Goal: Information Seeking & Learning: Learn about a topic

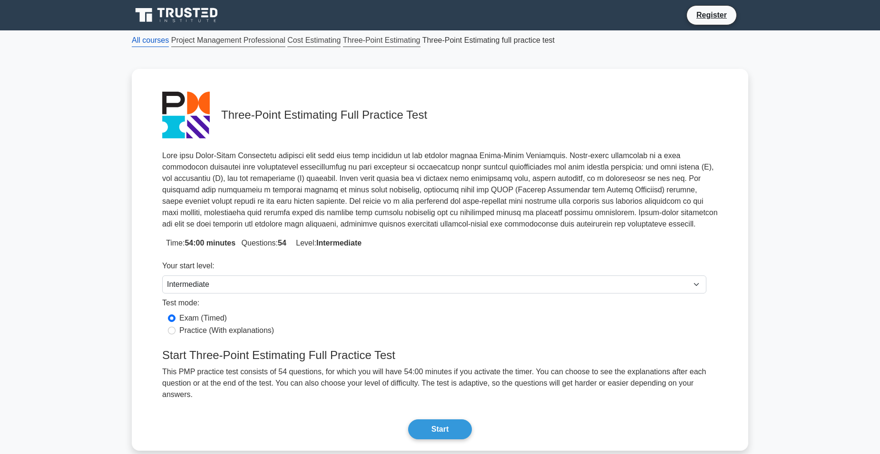
click at [149, 42] on link "All courses" at bounding box center [150, 40] width 37 height 13
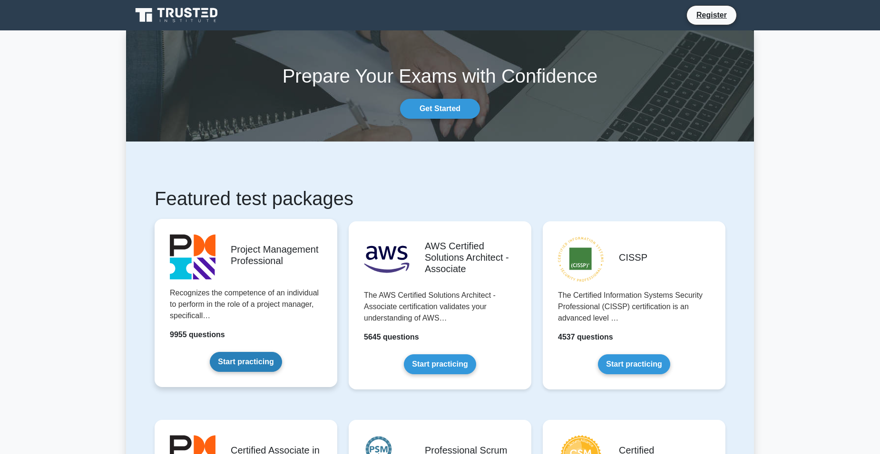
click at [236, 359] on link "Start practicing" at bounding box center [246, 362] width 72 height 20
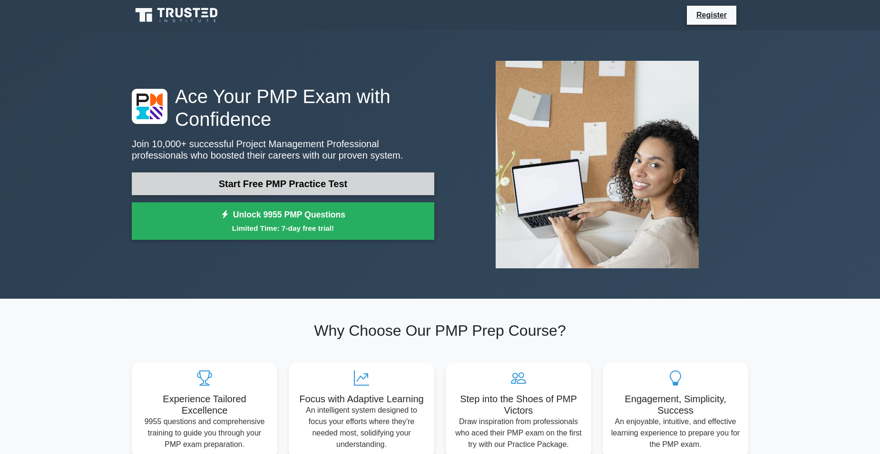
click at [322, 173] on link "Start Free PMP Practice Test" at bounding box center [283, 184] width 302 height 23
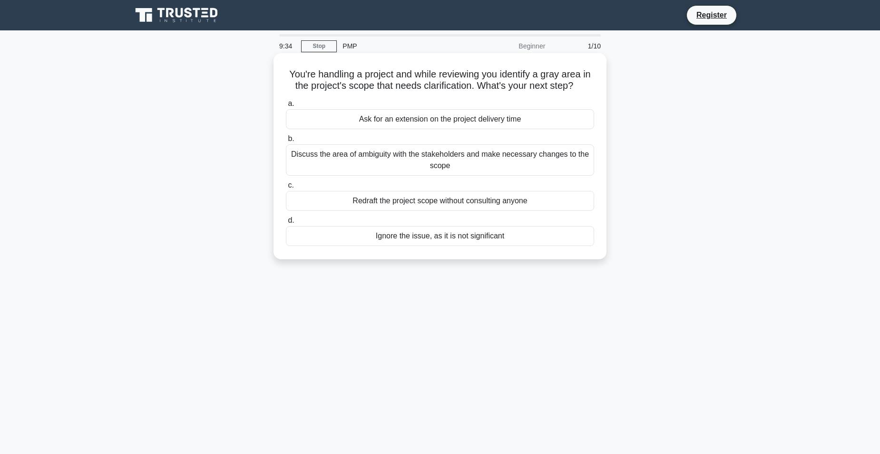
click at [483, 164] on div "Discuss the area of ambiguity with the stakeholders and make necessary changes …" at bounding box center [440, 160] width 308 height 31
click at [286, 142] on input "b. Discuss the area of ambiguity with the stakeholders and make necessary chang…" at bounding box center [286, 139] width 0 height 6
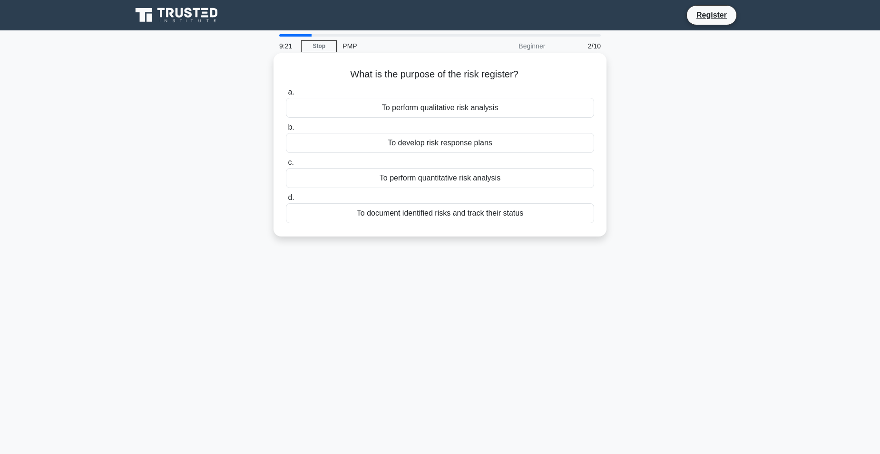
click at [485, 215] on div "To document identified risks and track their status" at bounding box center [440, 213] width 308 height 20
click at [286, 201] on input "d. To document identified risks and track their status" at bounding box center [286, 198] width 0 height 6
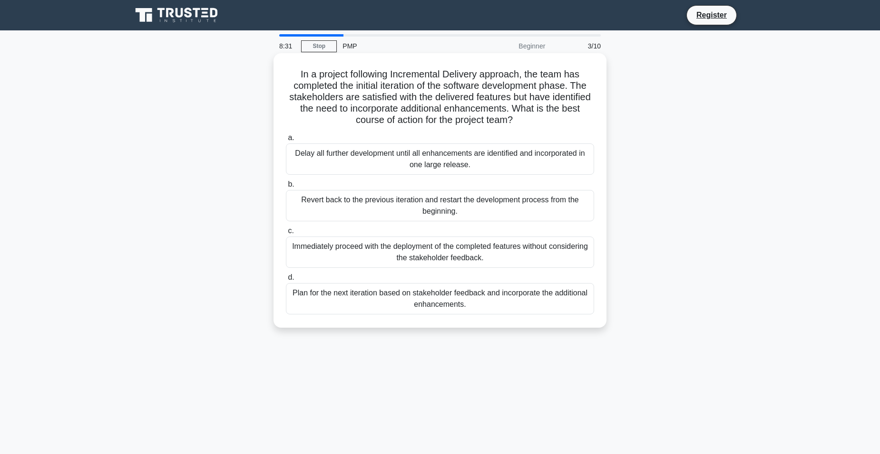
click at [381, 298] on div "Plan for the next iteration based on stakeholder feedback and incorporate the a…" at bounding box center [440, 298] width 308 height 31
click at [286, 281] on input "d. Plan for the next iteration based on stakeholder feedback and incorporate th…" at bounding box center [286, 278] width 0 height 6
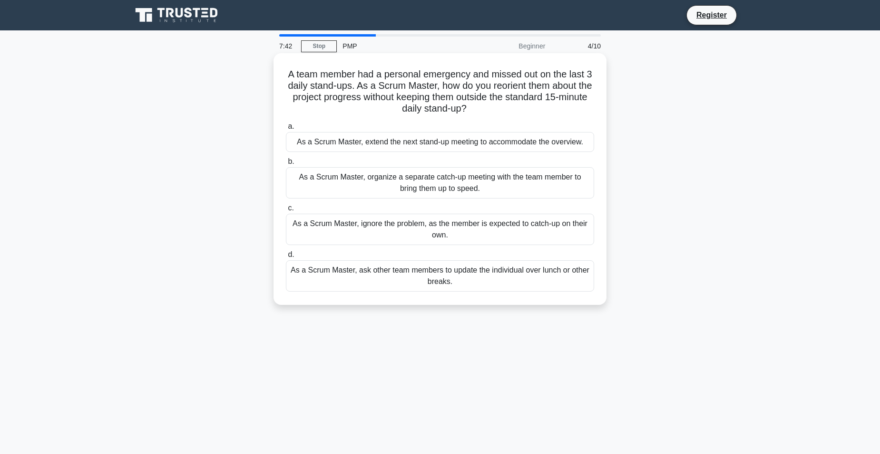
click at [413, 189] on div "As a Scrum Master, organize a separate catch-up meeting with the team member to…" at bounding box center [440, 182] width 308 height 31
click at [286, 165] on input "b. As a Scrum Master, organize a separate catch-up meeting with the team member…" at bounding box center [286, 162] width 0 height 6
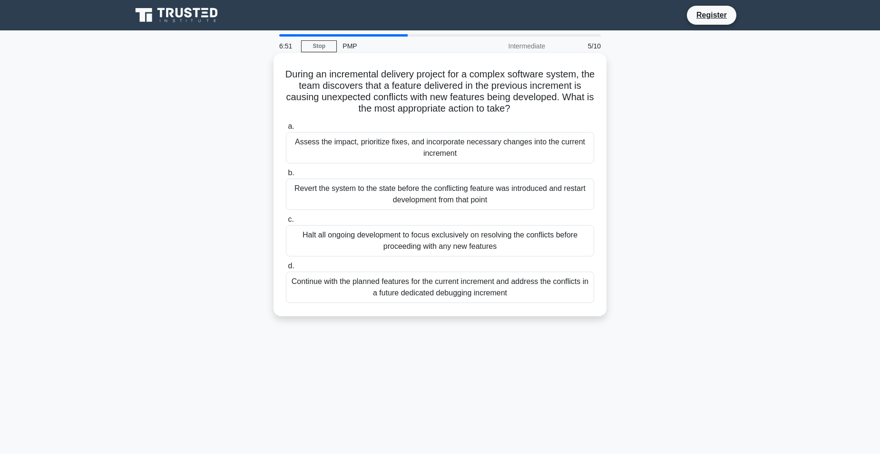
click at [492, 150] on div "Assess the impact, prioritize fixes, and incorporate necessary changes into the…" at bounding box center [440, 147] width 308 height 31
click at [286, 130] on input "a. Assess the impact, prioritize fixes, and incorporate necessary changes into …" at bounding box center [286, 127] width 0 height 6
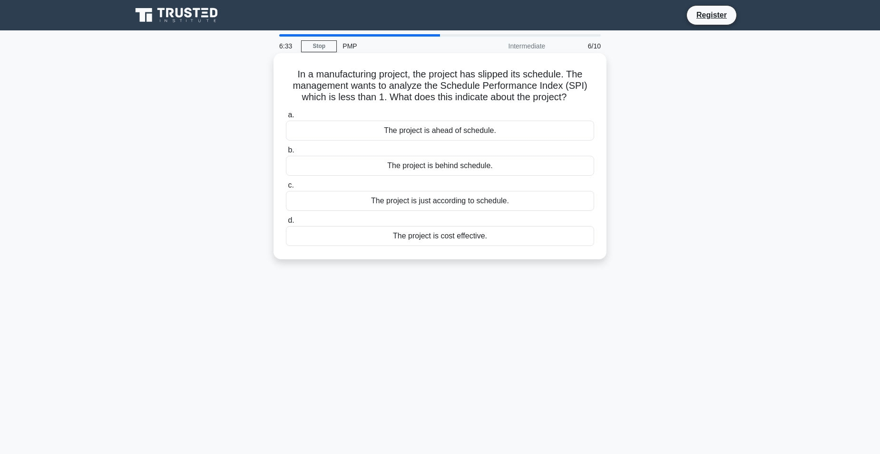
click at [370, 168] on div "The project is behind schedule." at bounding box center [440, 166] width 308 height 20
click at [286, 154] on input "b. The project is behind schedule." at bounding box center [286, 150] width 0 height 6
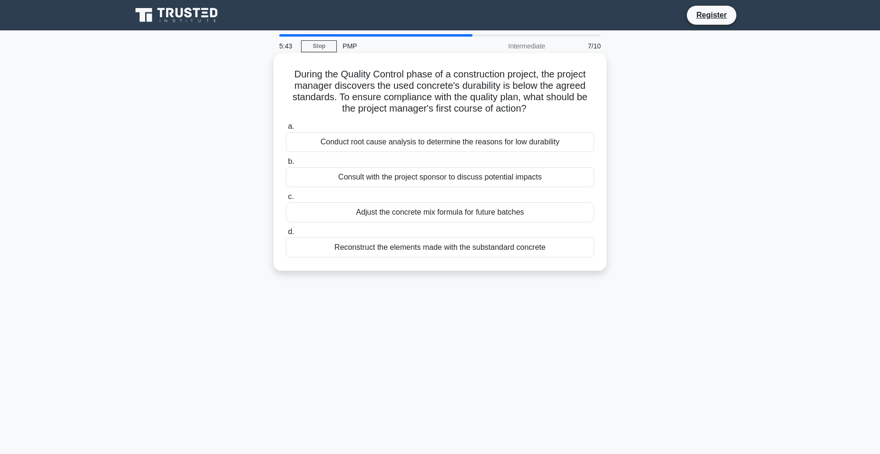
click at [430, 144] on div "Conduct root cause analysis to determine the reasons for low durability" at bounding box center [440, 142] width 308 height 20
click at [286, 130] on input "a. Conduct root cause analysis to determine the reasons for low durability" at bounding box center [286, 127] width 0 height 6
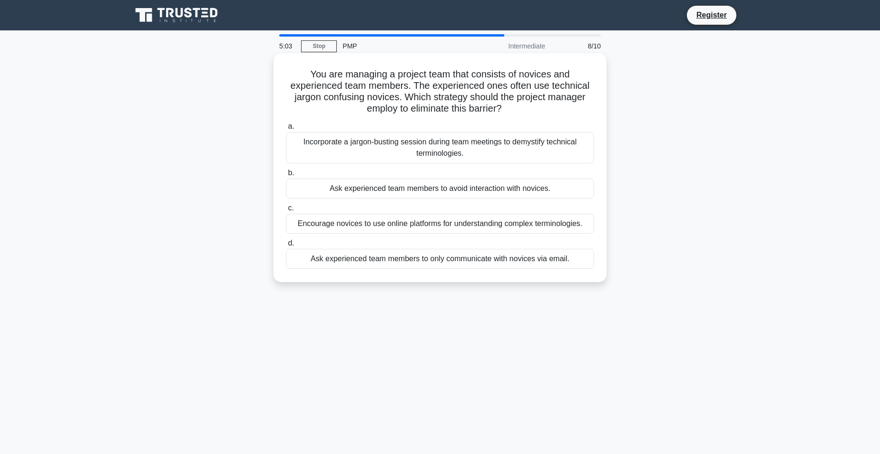
click at [484, 148] on div "Incorporate a jargon-busting session during team meetings to demystify technica…" at bounding box center [440, 147] width 308 height 31
click at [286, 130] on input "a. Incorporate a jargon-busting session during team meetings to demystify techn…" at bounding box center [286, 127] width 0 height 6
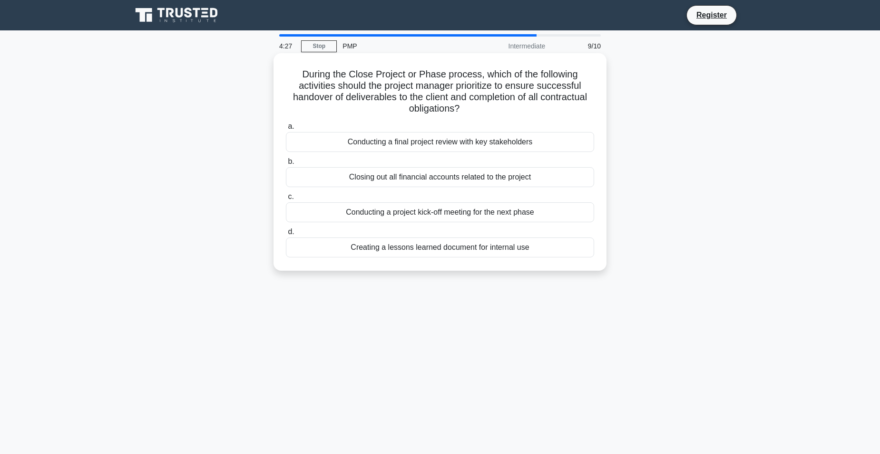
click at [428, 141] on div "Conducting a final project review with key stakeholders" at bounding box center [440, 142] width 308 height 20
click at [286, 130] on input "a. Conducting a final project review with key stakeholders" at bounding box center [286, 127] width 0 height 6
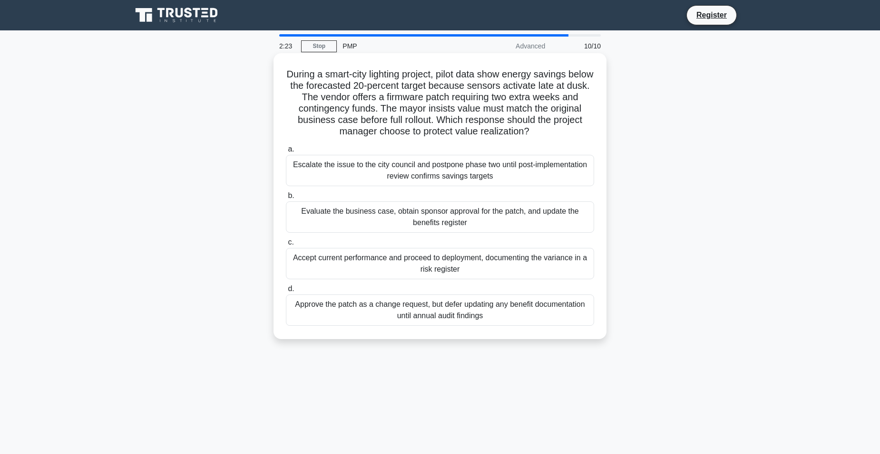
click at [392, 225] on div "Evaluate the business case, obtain sponsor approval for the patch, and update t…" at bounding box center [440, 217] width 308 height 31
click at [286, 199] on input "b. Evaluate the business case, obtain sponsor approval for the patch, and updat…" at bounding box center [286, 196] width 0 height 6
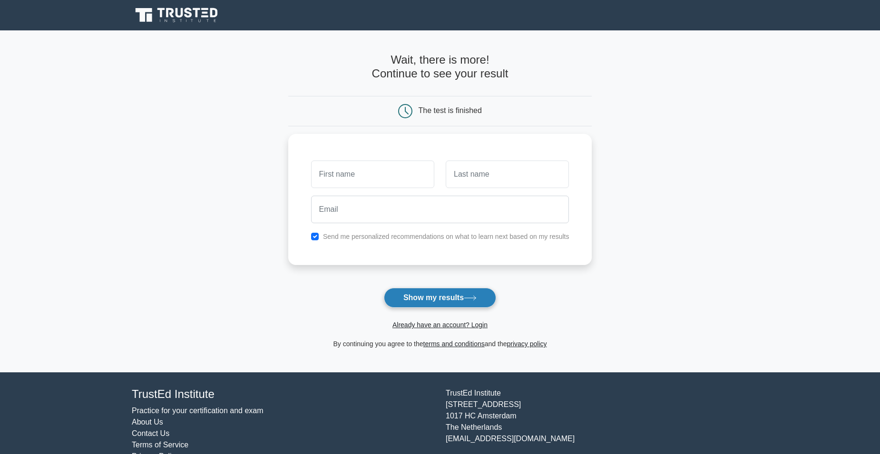
click at [418, 301] on button "Show my results" at bounding box center [440, 298] width 112 height 20
click at [373, 186] on input "text" at bounding box center [372, 172] width 123 height 28
type input "[PERSON_NAME]"
type input "King"
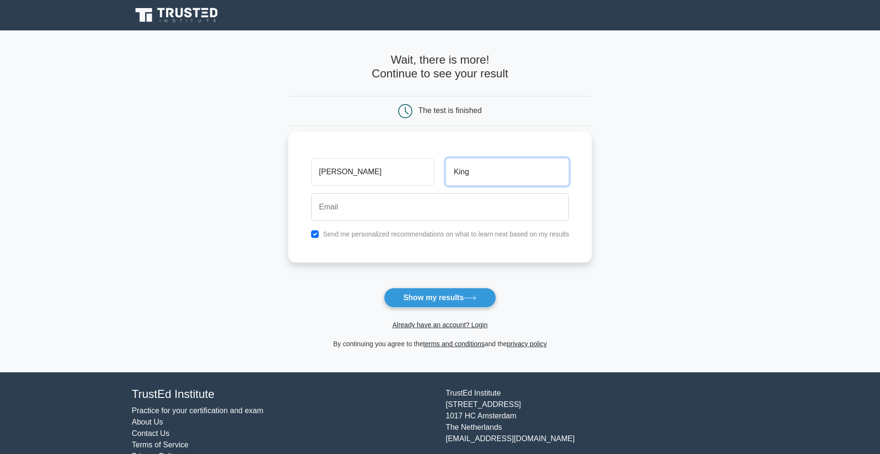
type input "sashawking@gmail.com"
click at [317, 236] on input "checkbox" at bounding box center [315, 235] width 8 height 8
checkbox input "false"
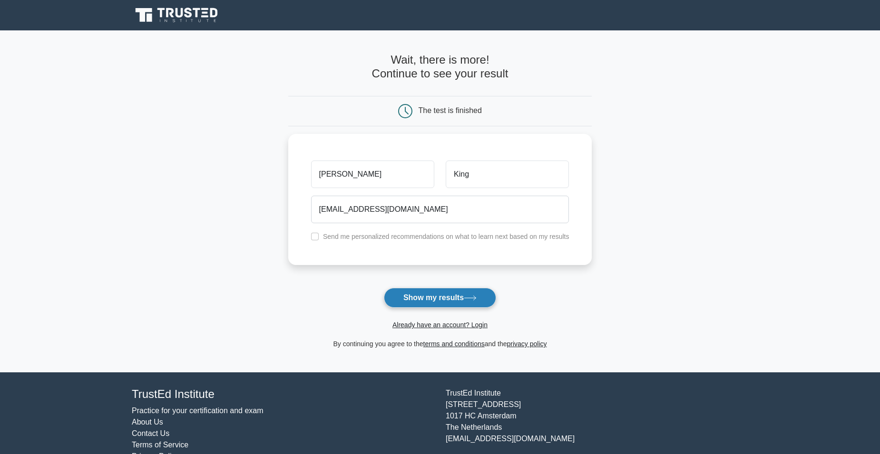
click at [428, 300] on button "Show my results" at bounding box center [440, 298] width 112 height 20
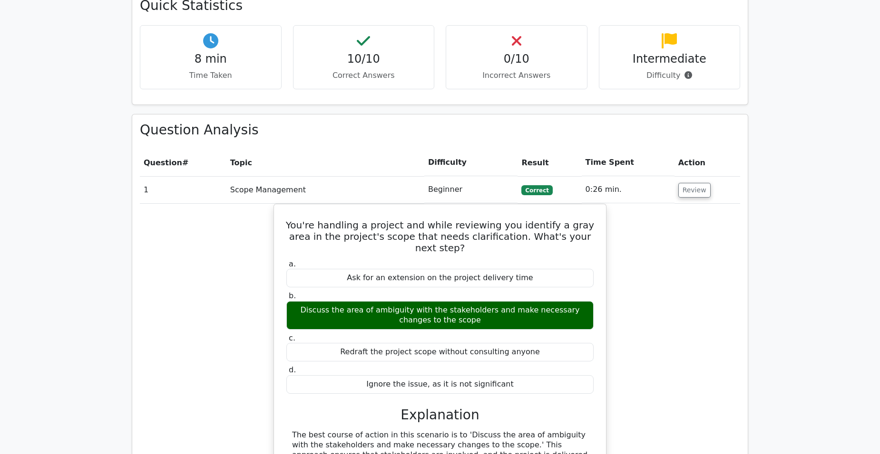
scroll to position [570, 0]
